Goal: Task Accomplishment & Management: Complete application form

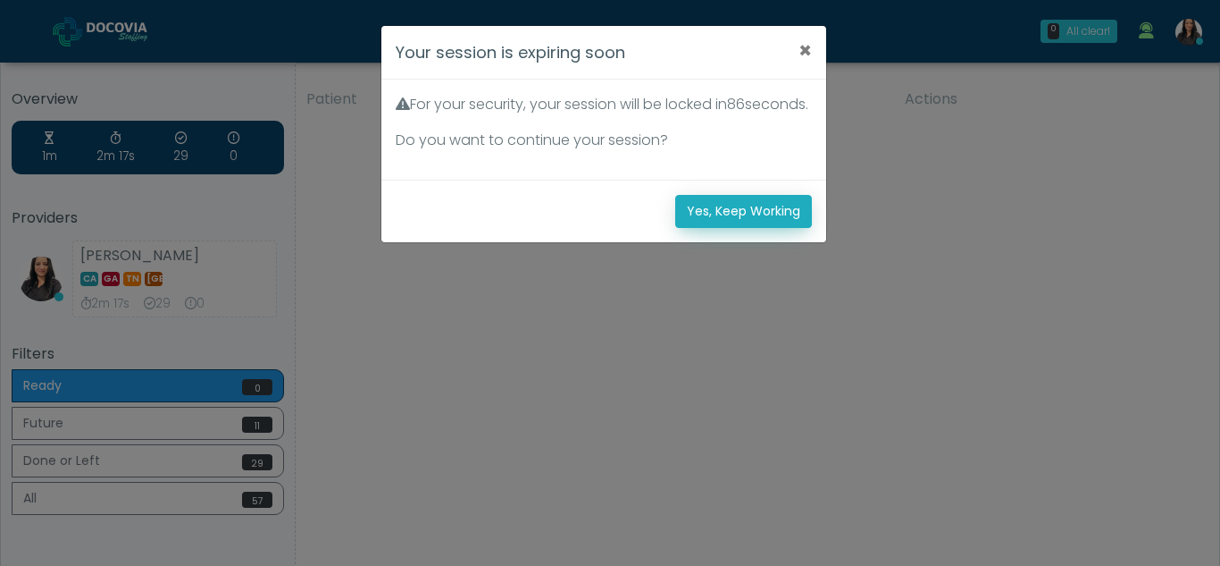
click at [785, 226] on button "Yes, Keep Working" at bounding box center [743, 211] width 137 height 33
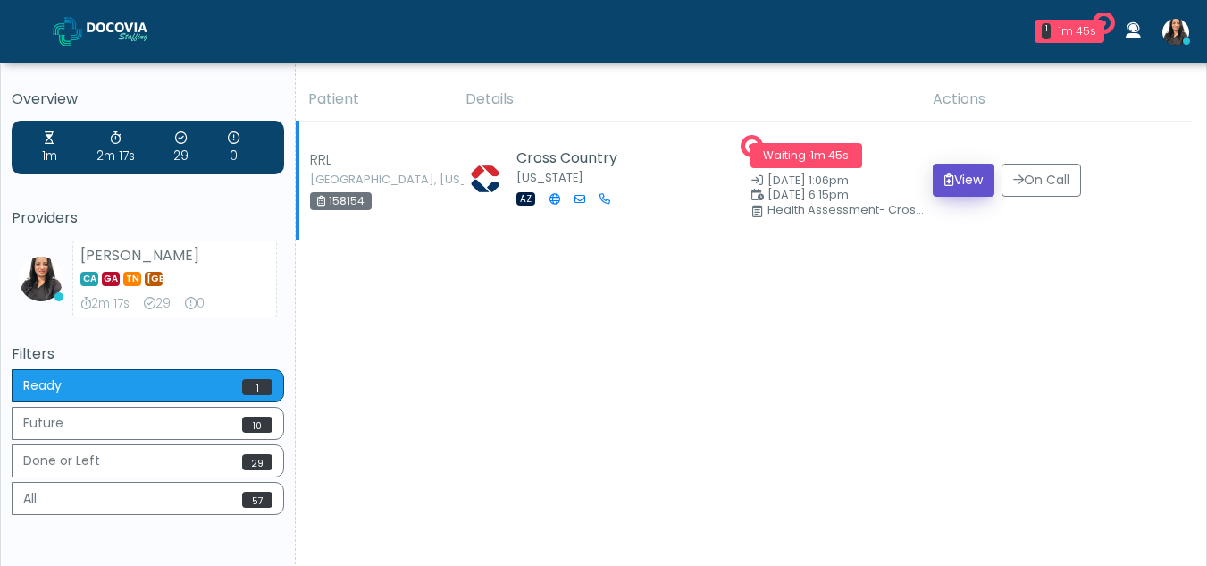
click at [958, 188] on button "View" at bounding box center [964, 179] width 62 height 33
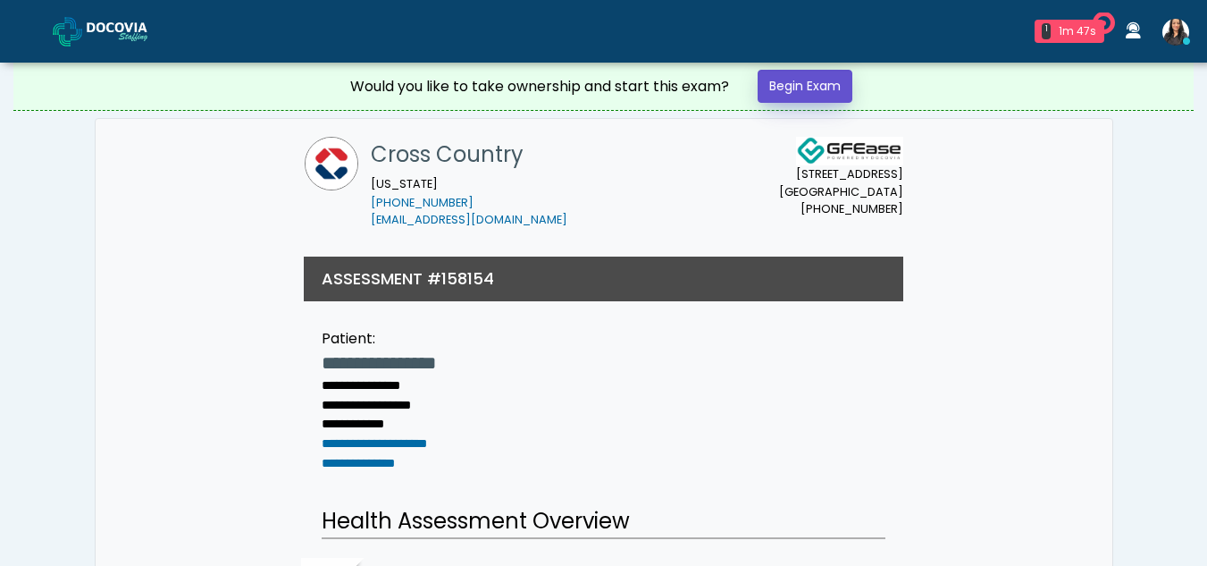
click at [777, 88] on link "Begin Exam" at bounding box center [805, 86] width 95 height 33
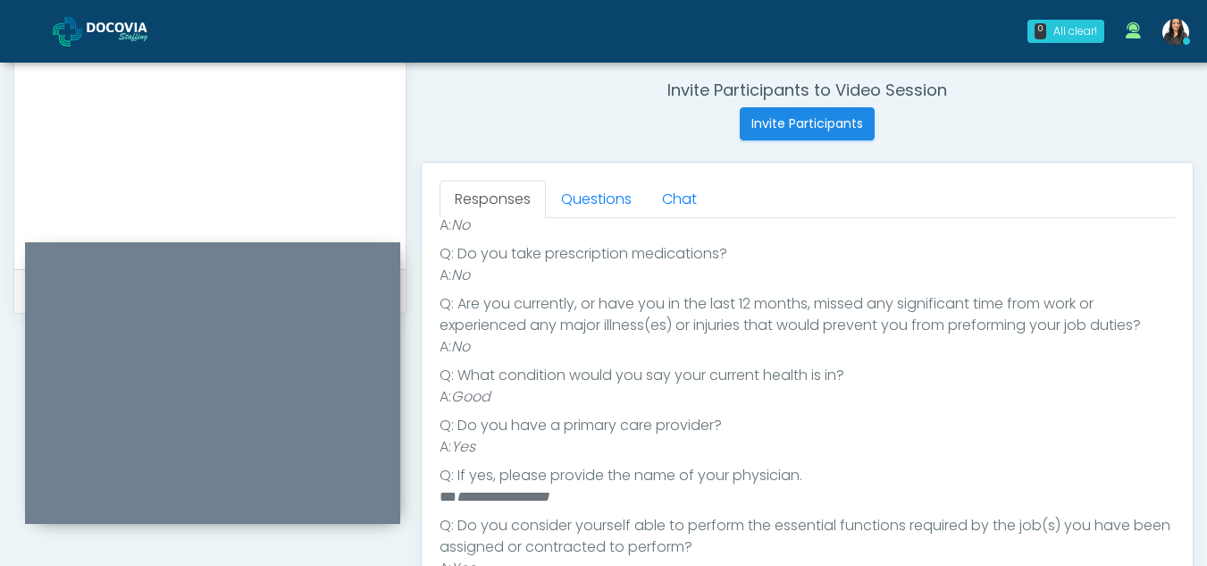
scroll to position [678, 0]
click at [614, 184] on link "Questions" at bounding box center [596, 202] width 101 height 38
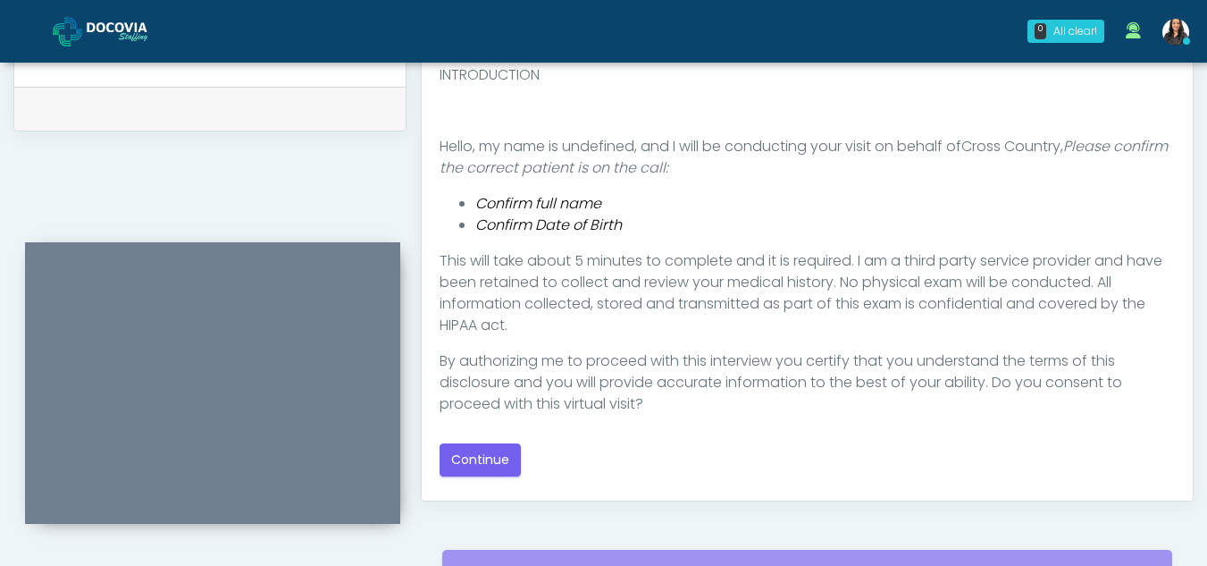
scroll to position [871, 0]
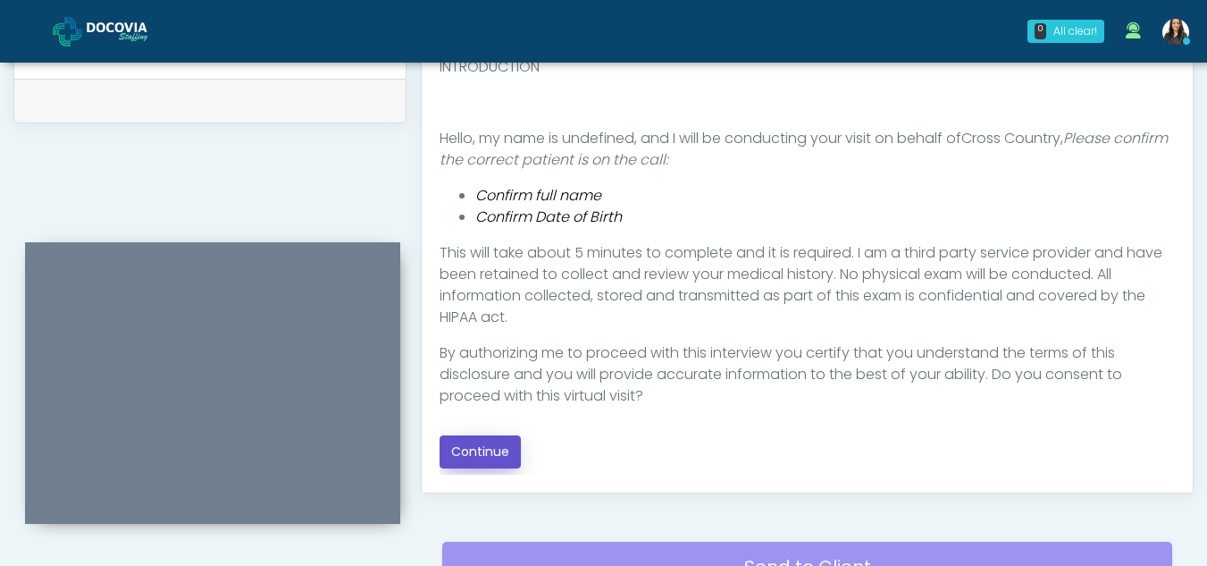
click at [506, 457] on button "Continue" at bounding box center [480, 451] width 81 height 33
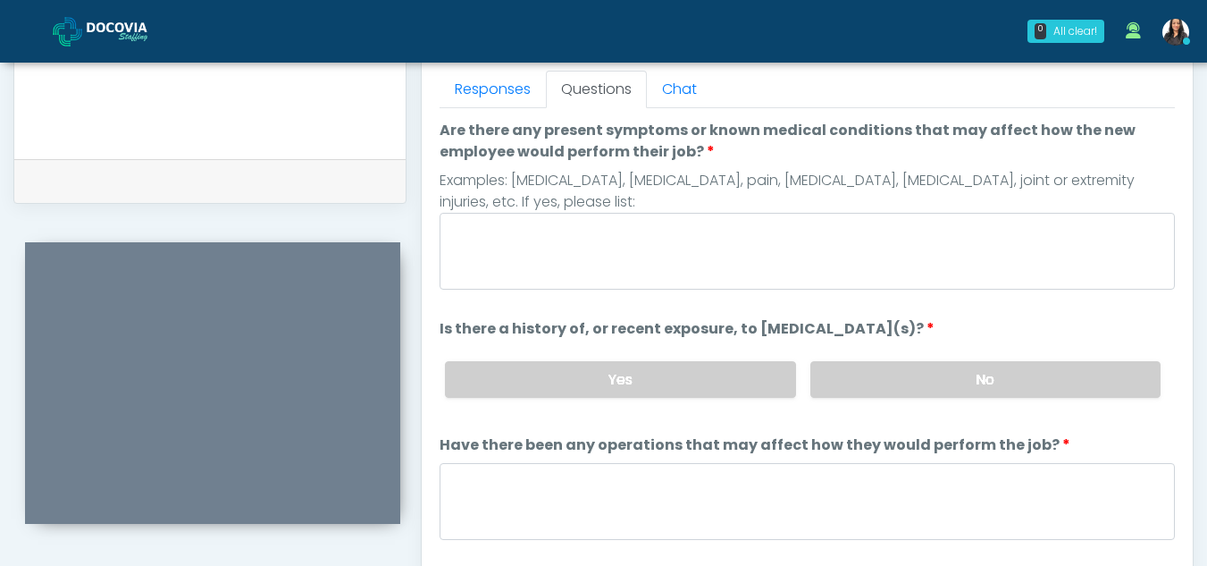
scroll to position [788, 0]
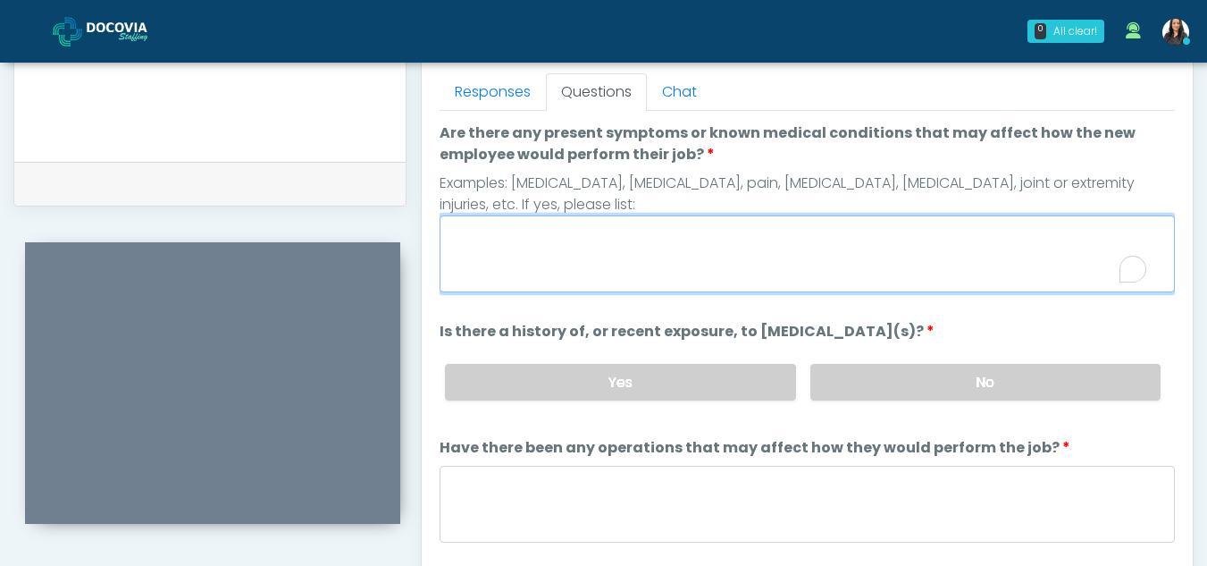
click at [569, 251] on textarea "Are there any present symptoms or known medical conditions that may affect how …" at bounding box center [807, 253] width 735 height 77
type textarea "**"
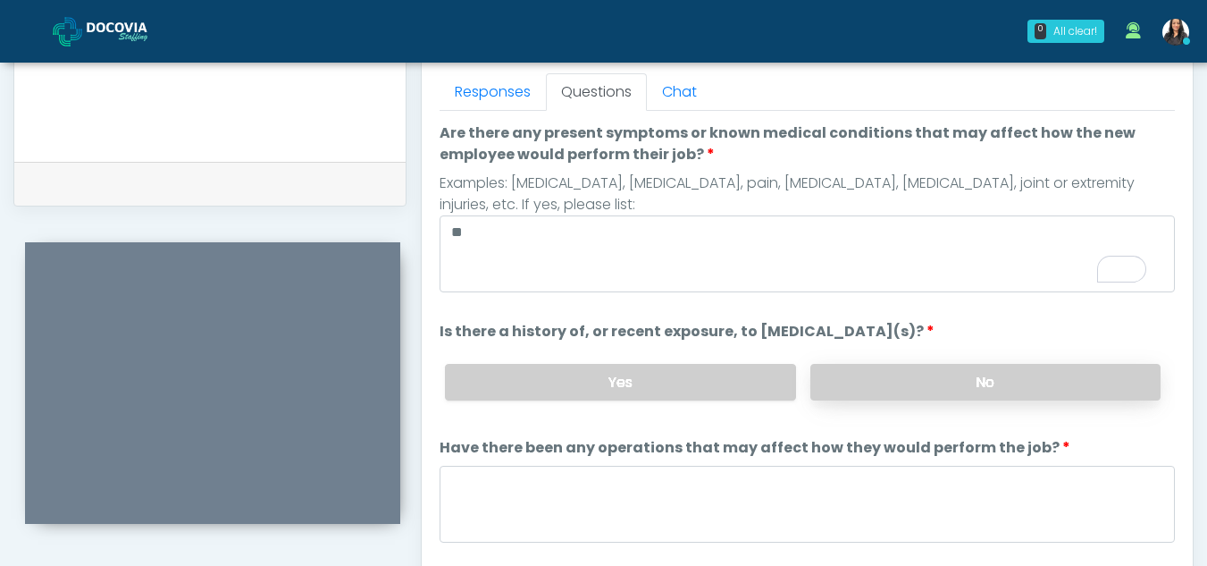
click at [817, 396] on label "No" at bounding box center [985, 382] width 350 height 37
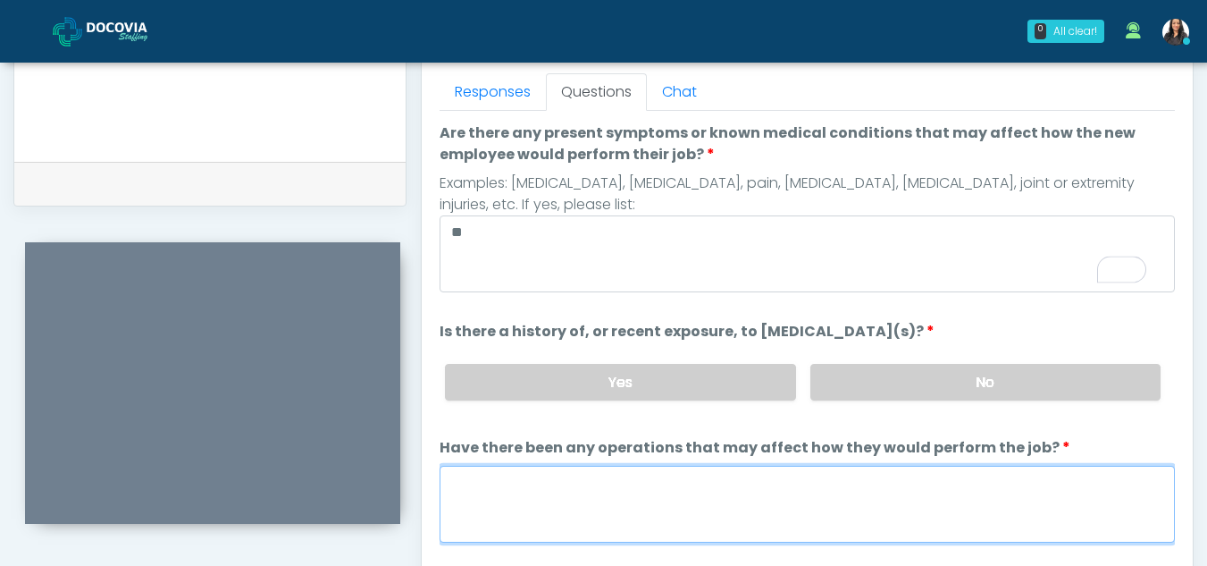
click at [578, 496] on textarea "Have there been any operations that may affect how they would perform the job?" at bounding box center [807, 503] width 735 height 77
type textarea "**"
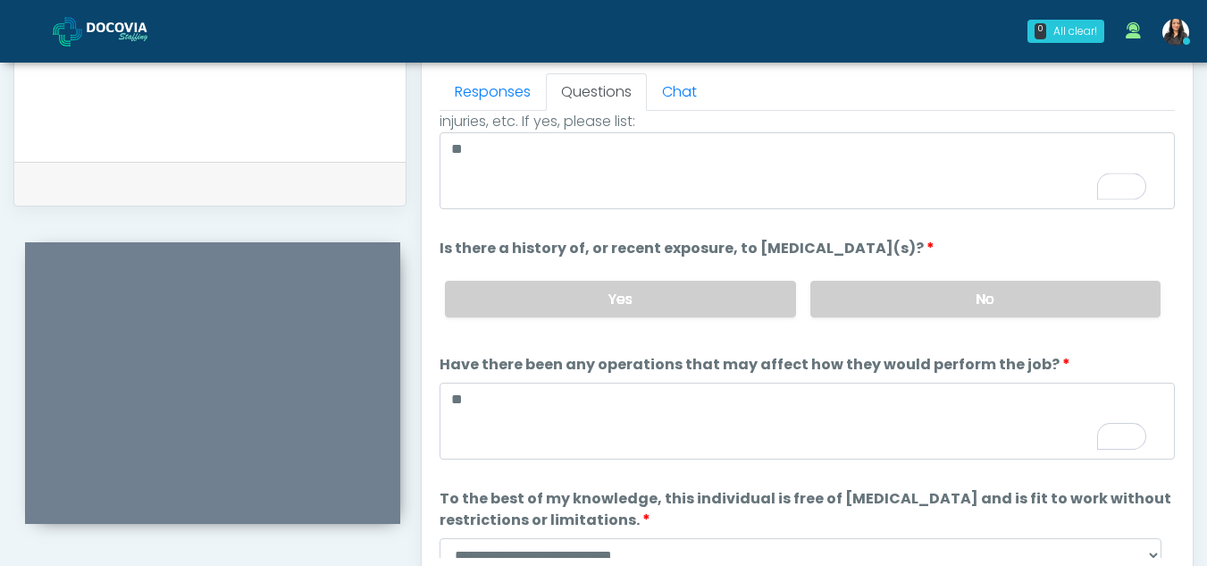
scroll to position [153, 0]
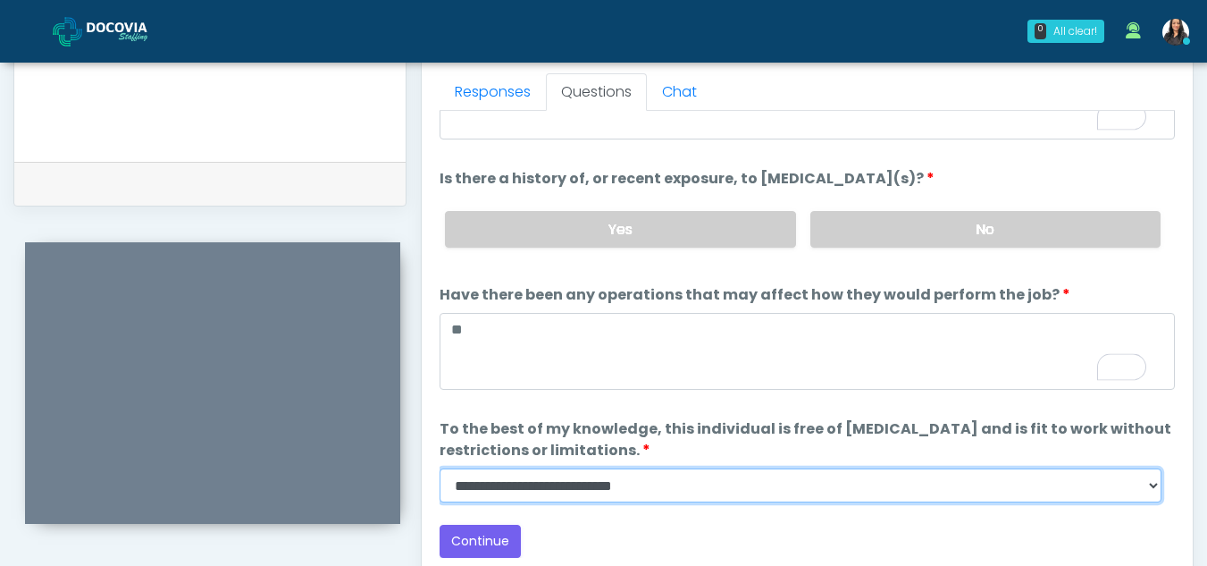
click at [1153, 490] on select "**********" at bounding box center [801, 485] width 722 height 34
select select "******"
click at [440, 468] on select "**********" at bounding box center [801, 485] width 722 height 34
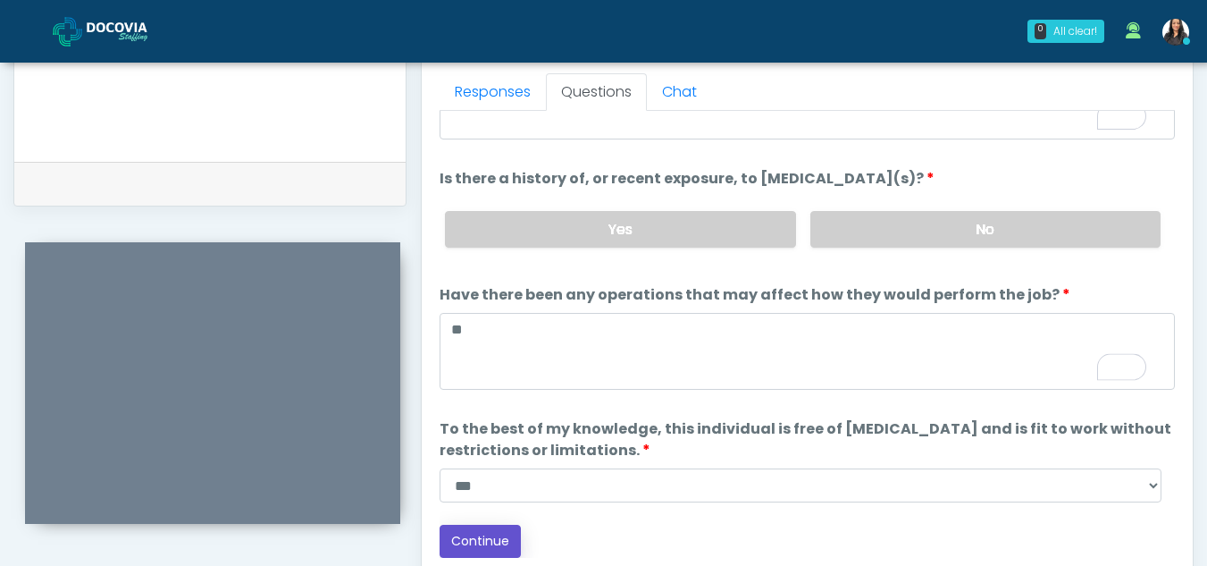
click at [495, 548] on button "Continue" at bounding box center [480, 540] width 81 height 33
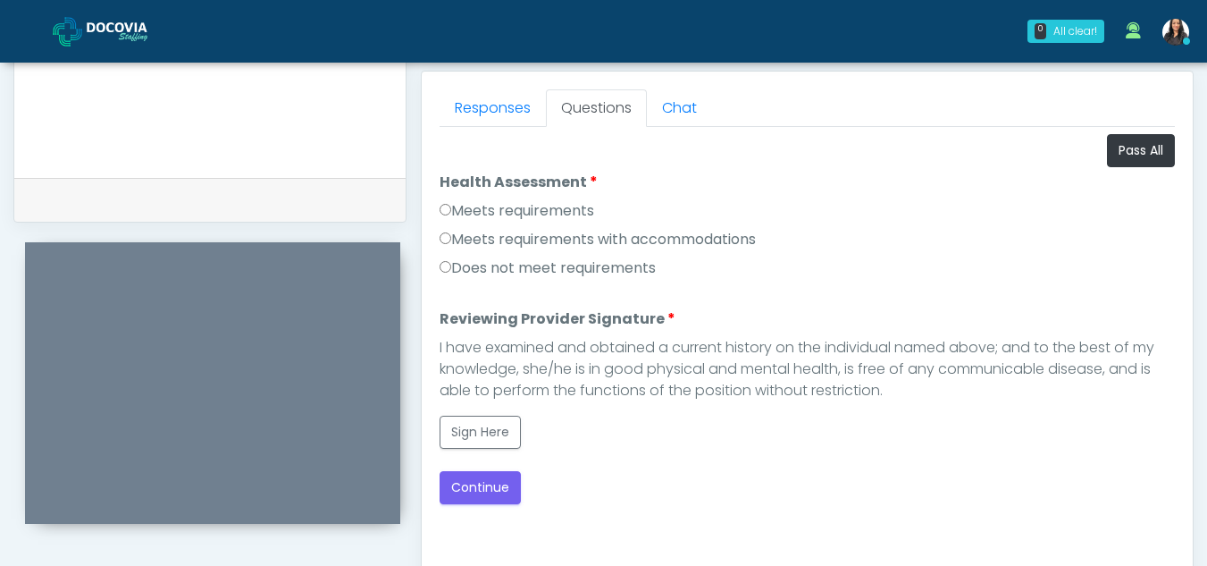
scroll to position [740, 0]
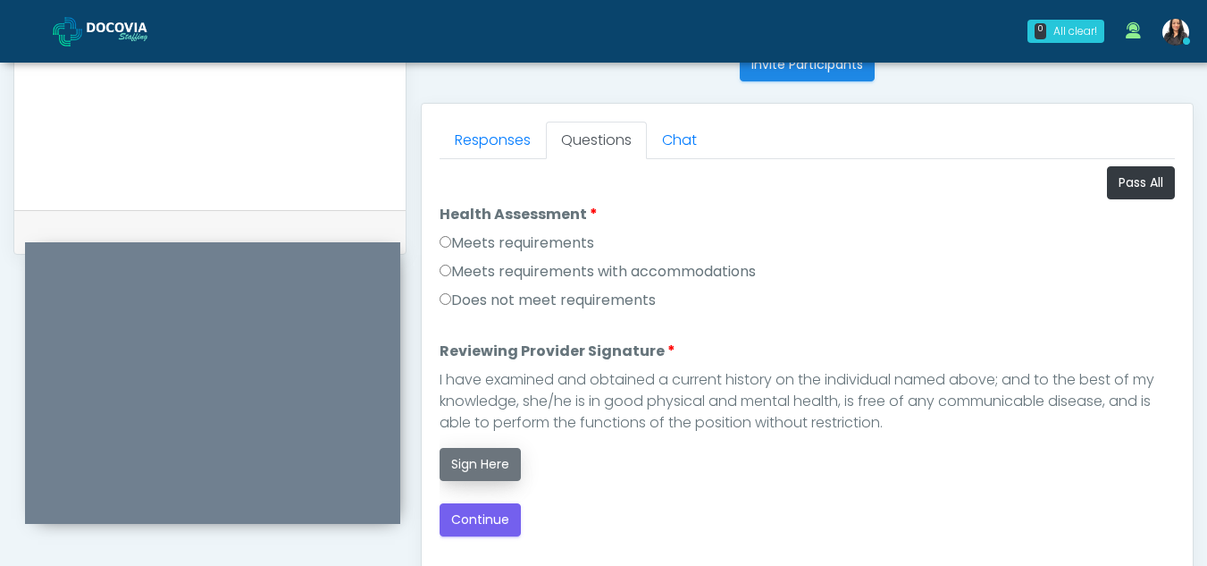
click at [489, 459] on button "Sign Here" at bounding box center [480, 464] width 81 height 33
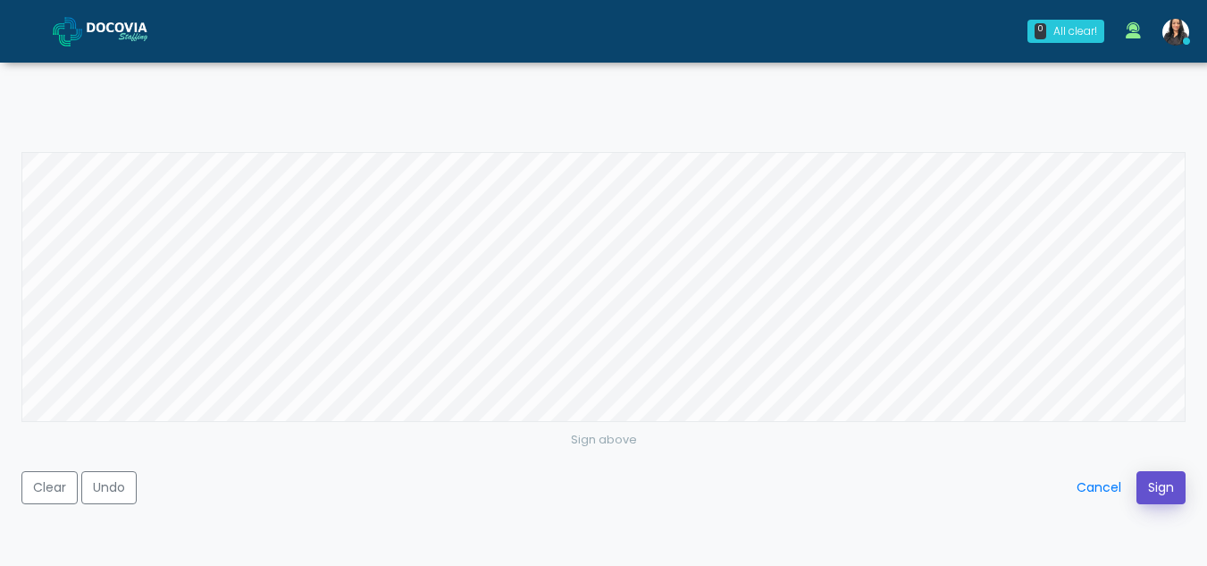
click at [1153, 478] on button "Sign" at bounding box center [1160, 487] width 49 height 33
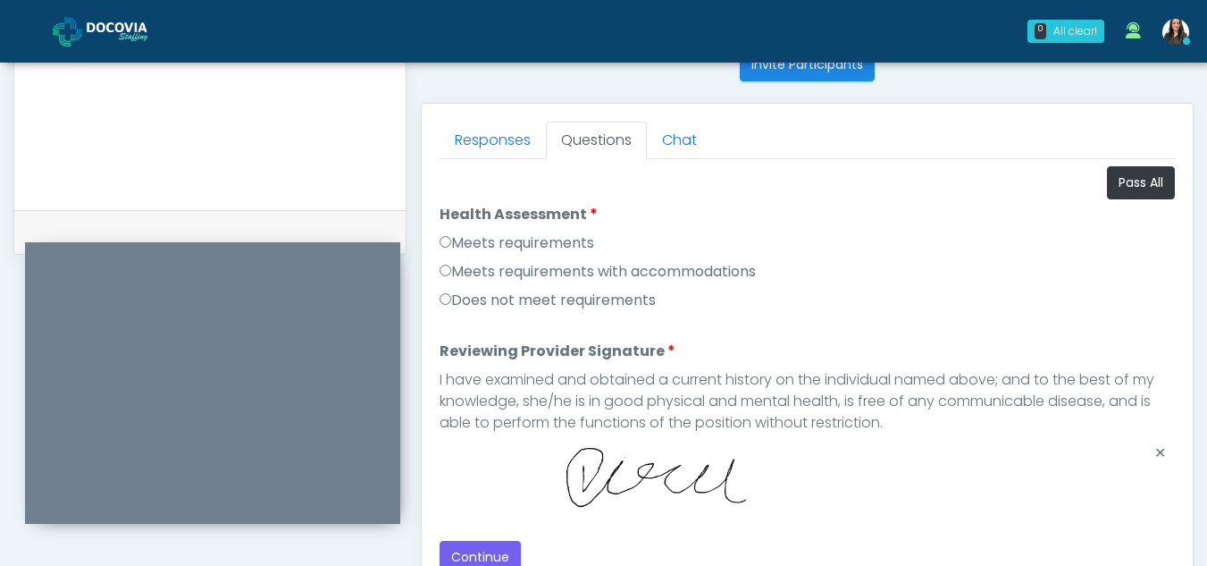
scroll to position [923, 0]
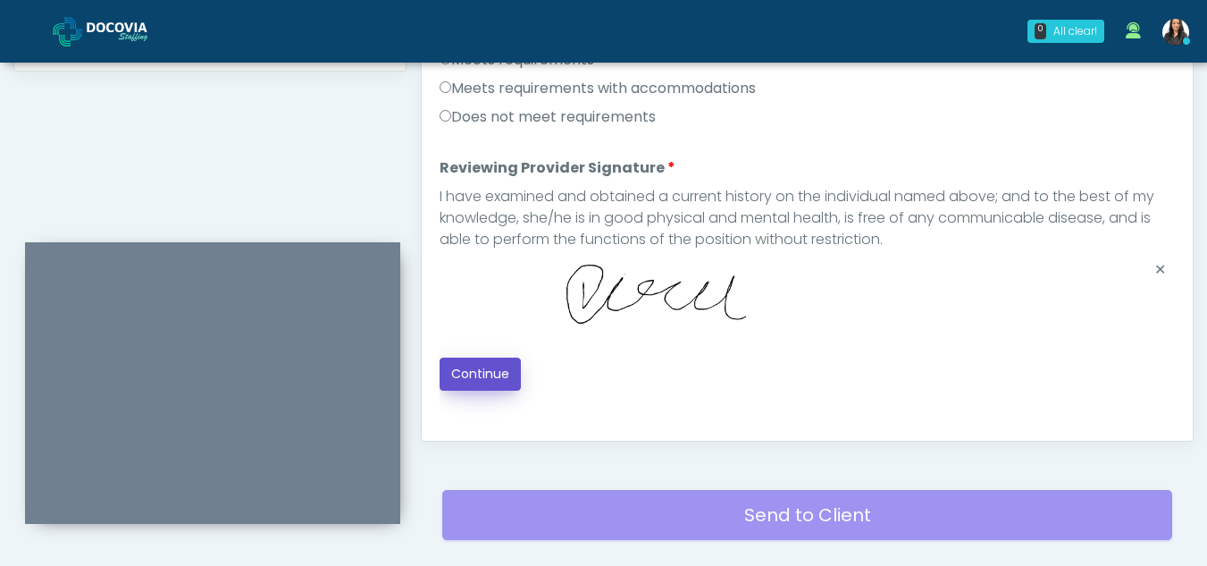
click at [475, 361] on button "Continue" at bounding box center [480, 373] width 81 height 33
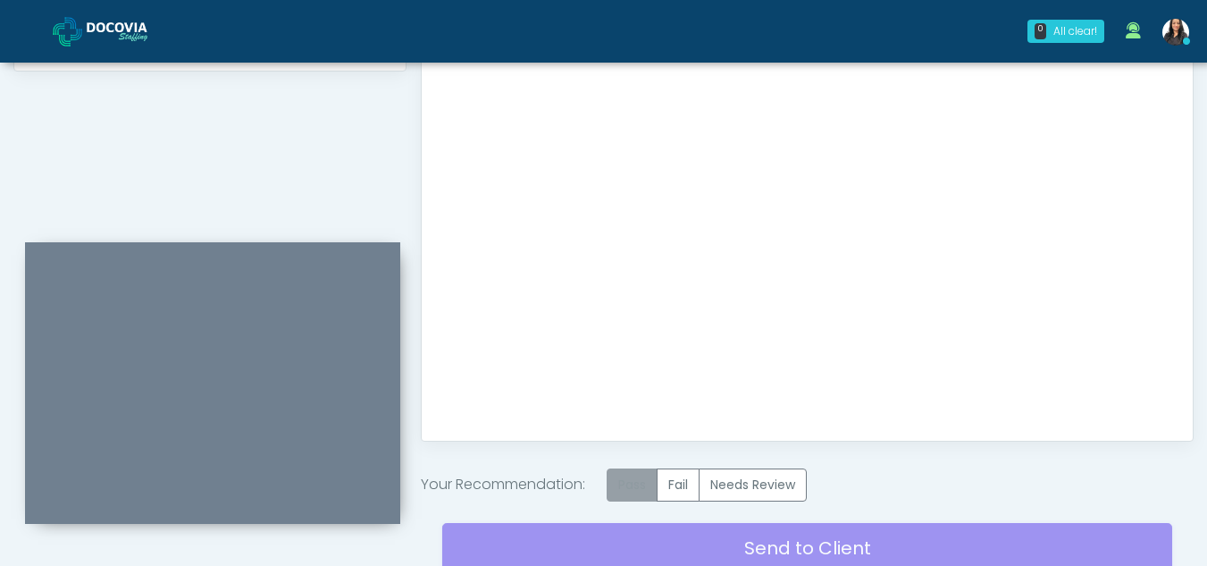
click at [649, 483] on label "Pass" at bounding box center [632, 484] width 51 height 33
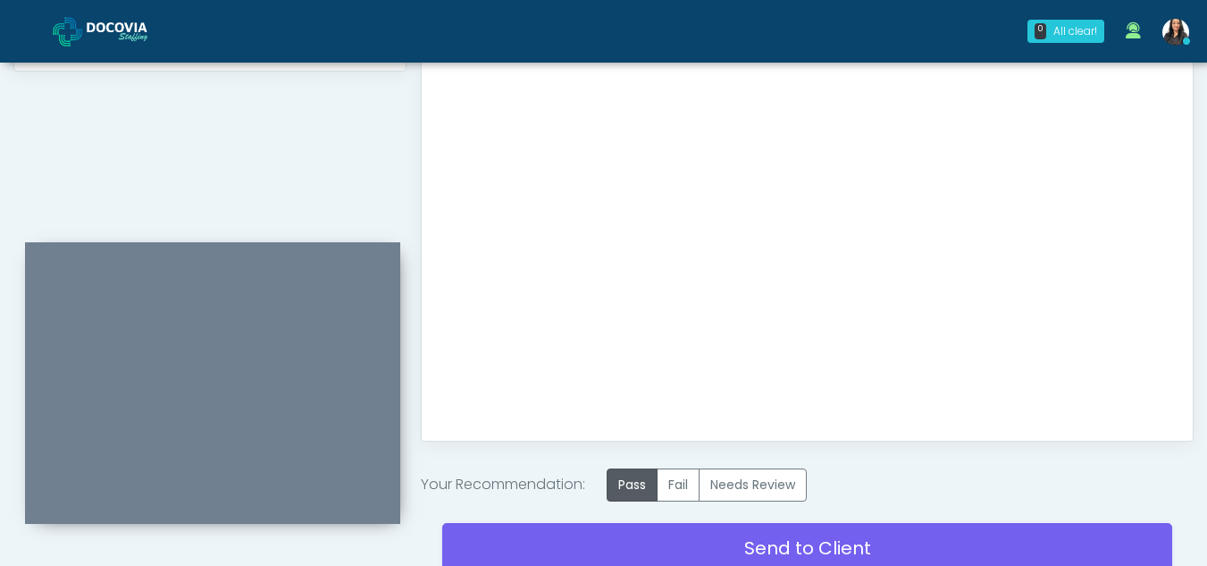
scroll to position [1071, 0]
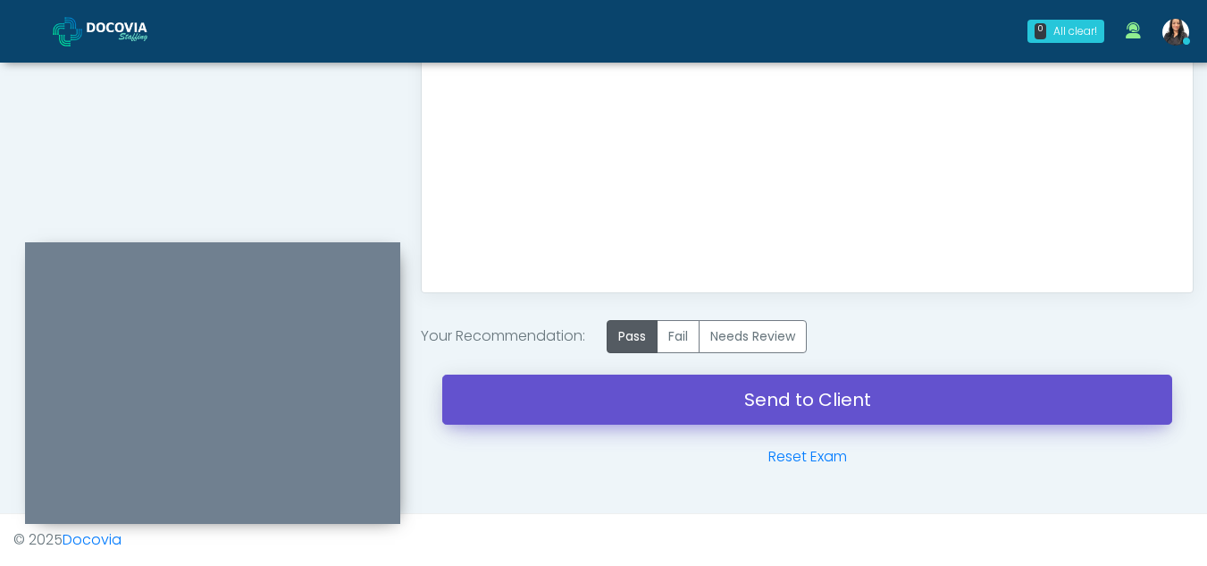
click at [743, 408] on link "Send to Client" at bounding box center [807, 399] width 730 height 50
